Goal: Transaction & Acquisition: Purchase product/service

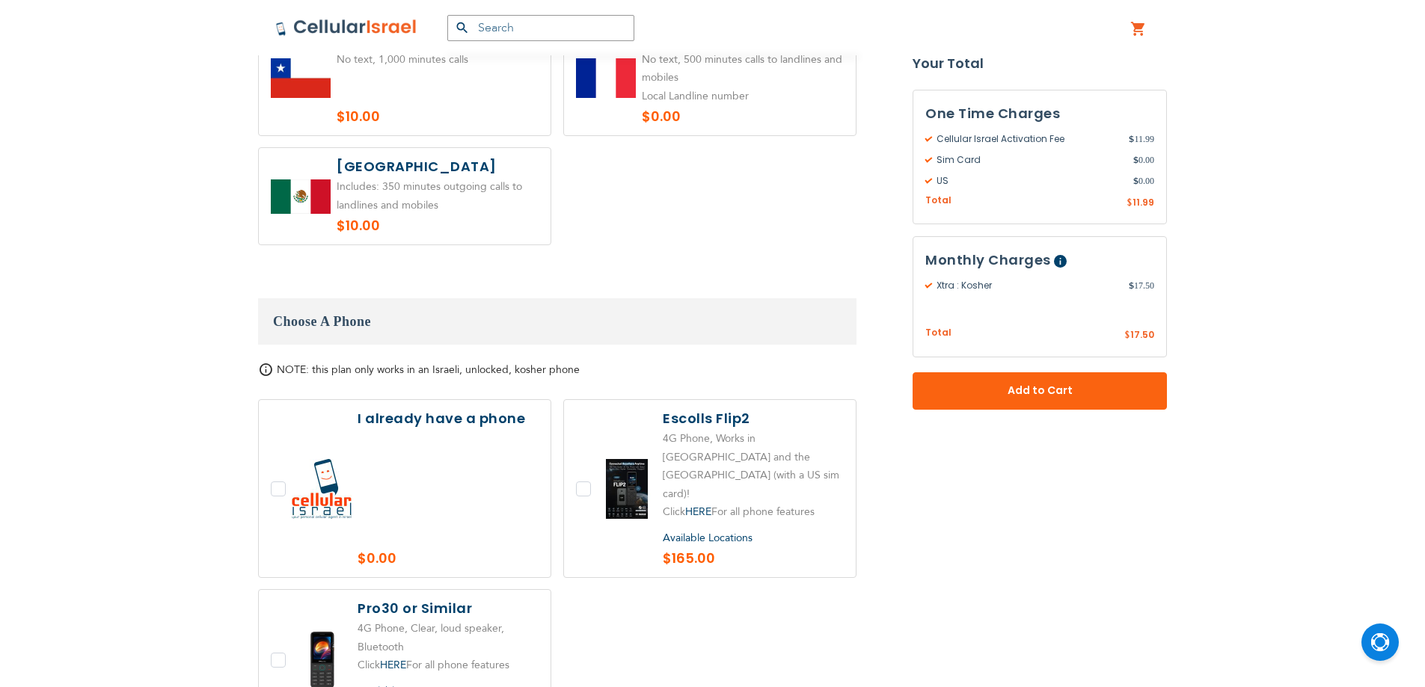
scroll to position [1586, 0]
click at [425, 363] on div "NOTE: this plan only works in an Israeli, unlocked, kosher phone" at bounding box center [557, 553] width 598 height 380
click at [390, 363] on span "NOTE: this plan only works in an Israeli, unlocked, kosher phone" at bounding box center [428, 370] width 303 height 14
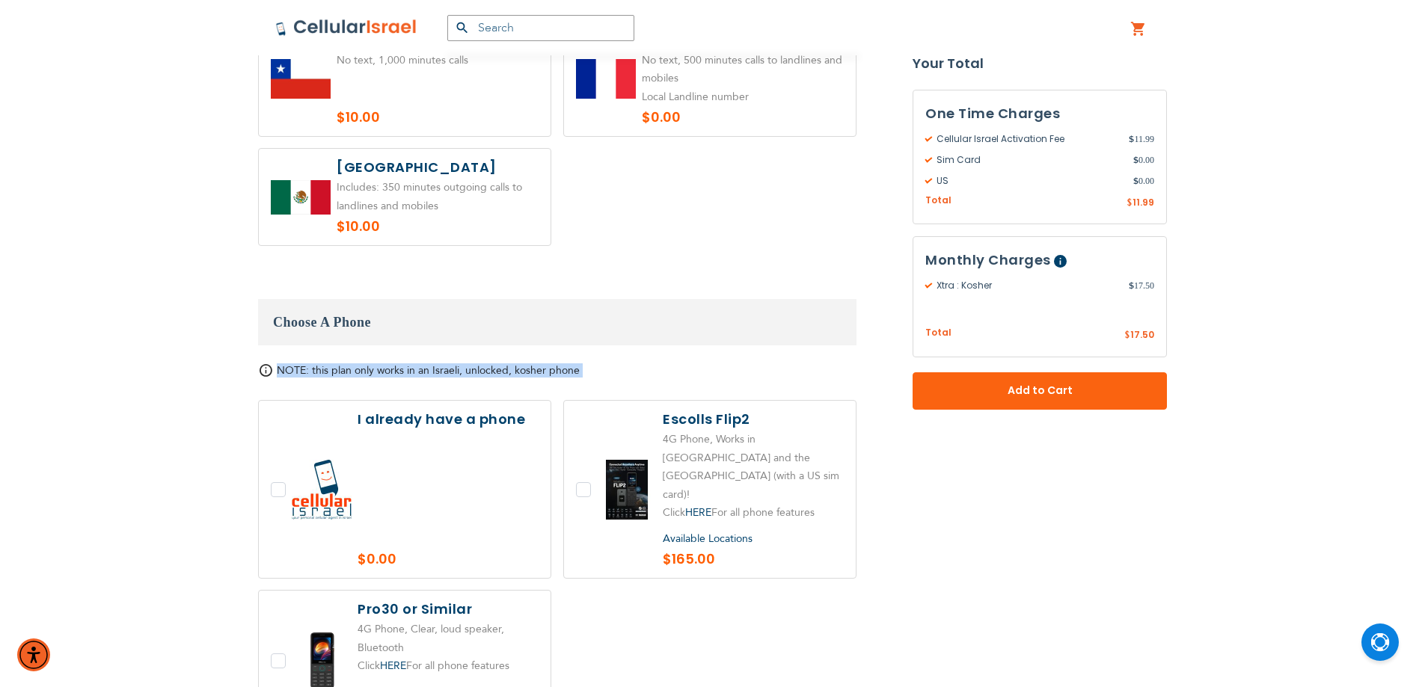
click at [390, 363] on span "NOTE: this plan only works in an Israeli, unlocked, kosher phone" at bounding box center [428, 370] width 303 height 14
click at [331, 363] on span "NOTE: this plan only works in an Israeli, unlocked, kosher phone" at bounding box center [428, 370] width 303 height 14
click at [740, 598] on div at bounding box center [557, 571] width 598 height 343
